Goal: Transaction & Acquisition: Purchase product/service

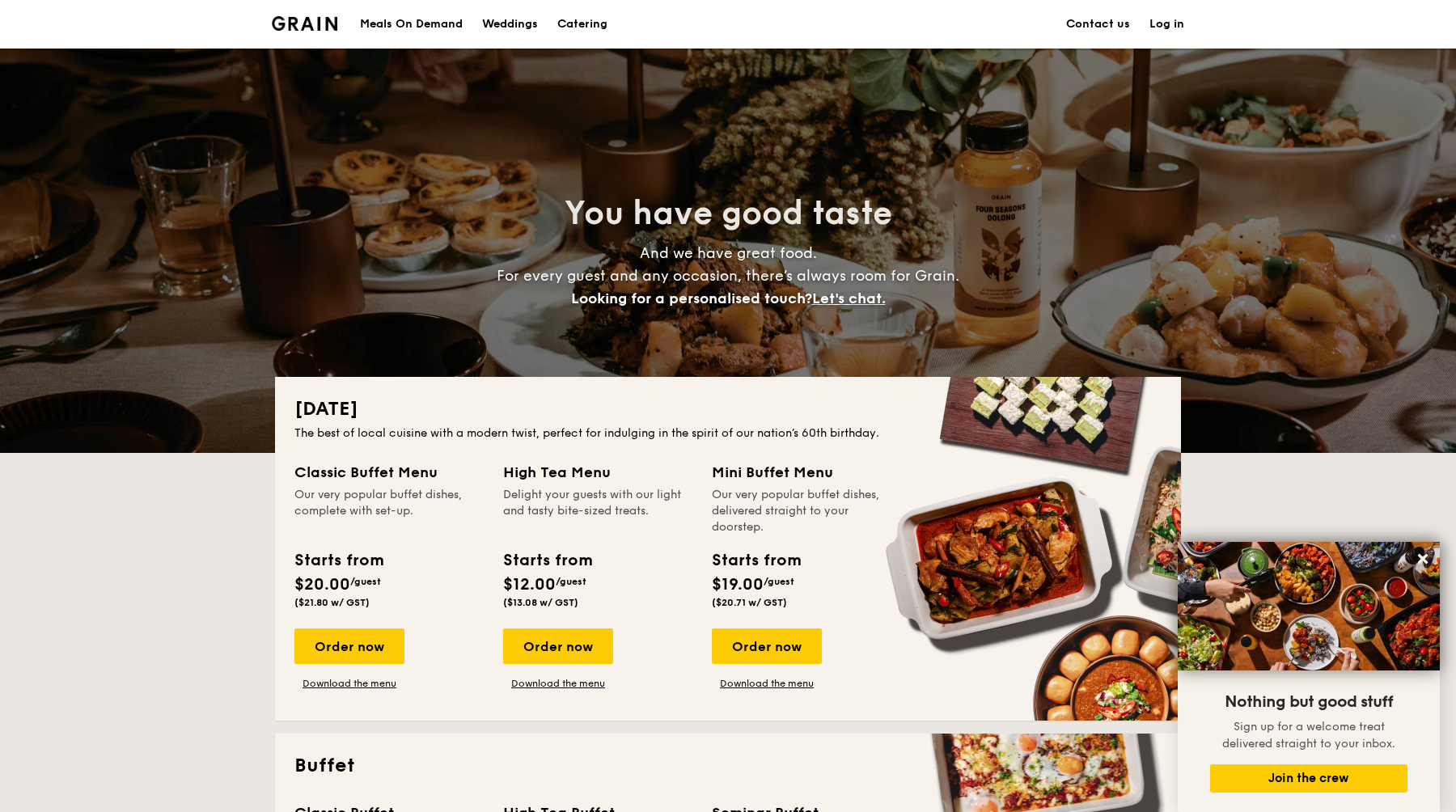
click at [437, 24] on div "Meals On Demand" at bounding box center [411, 24] width 102 height 49
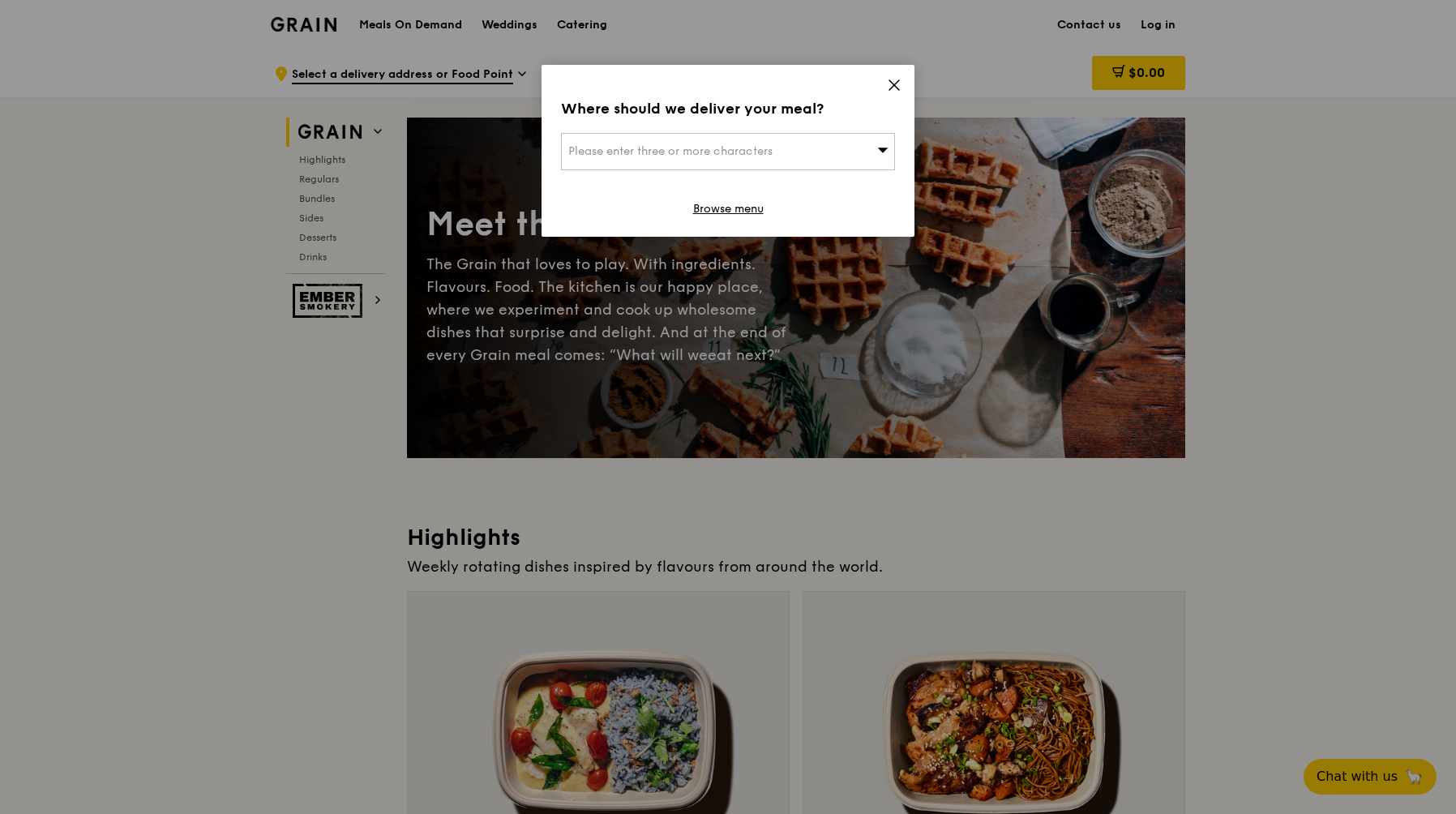
click at [893, 81] on icon at bounding box center [894, 85] width 14 height 14
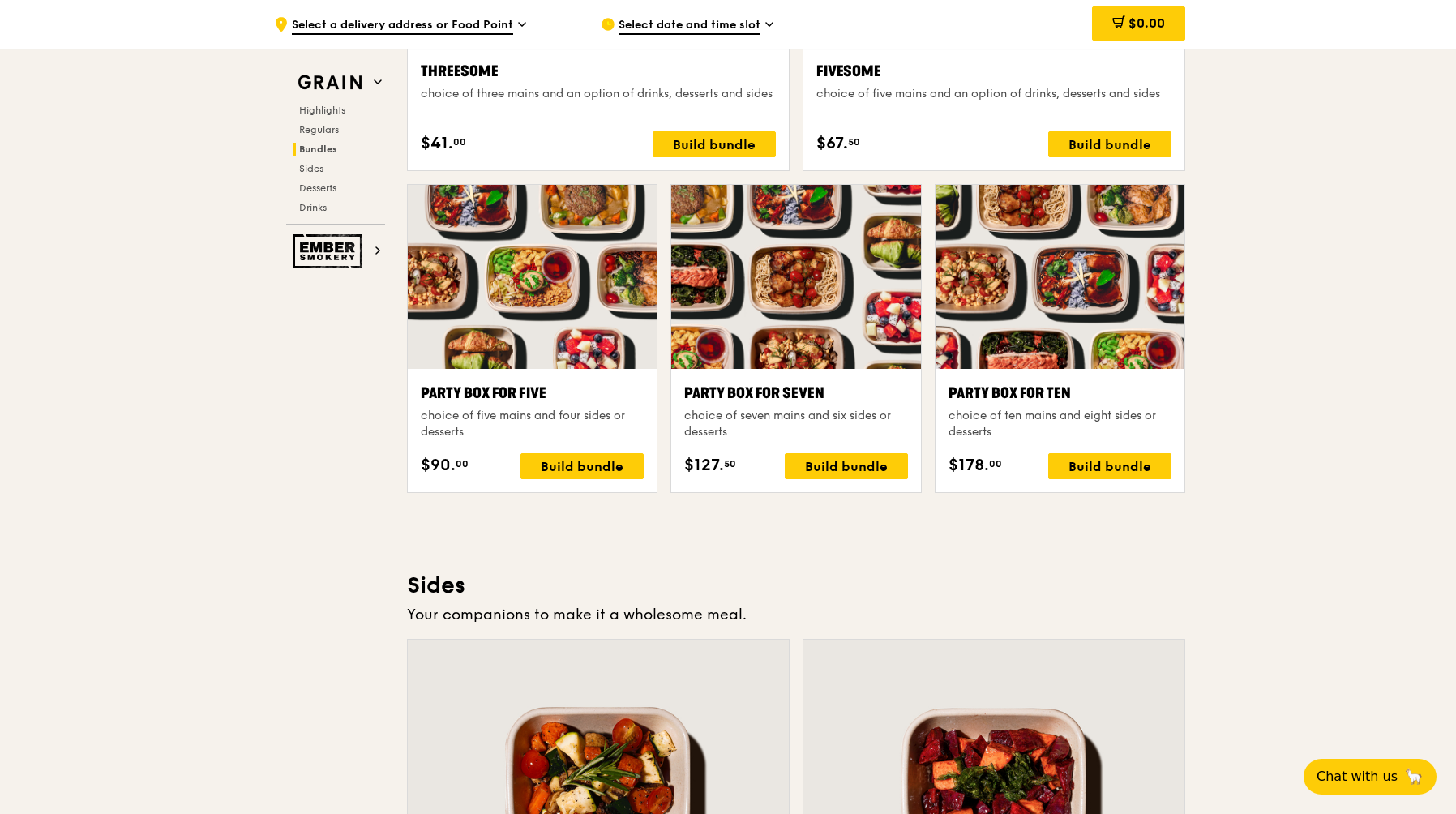
scroll to position [3078, 0]
